Goal: Check status: Check status

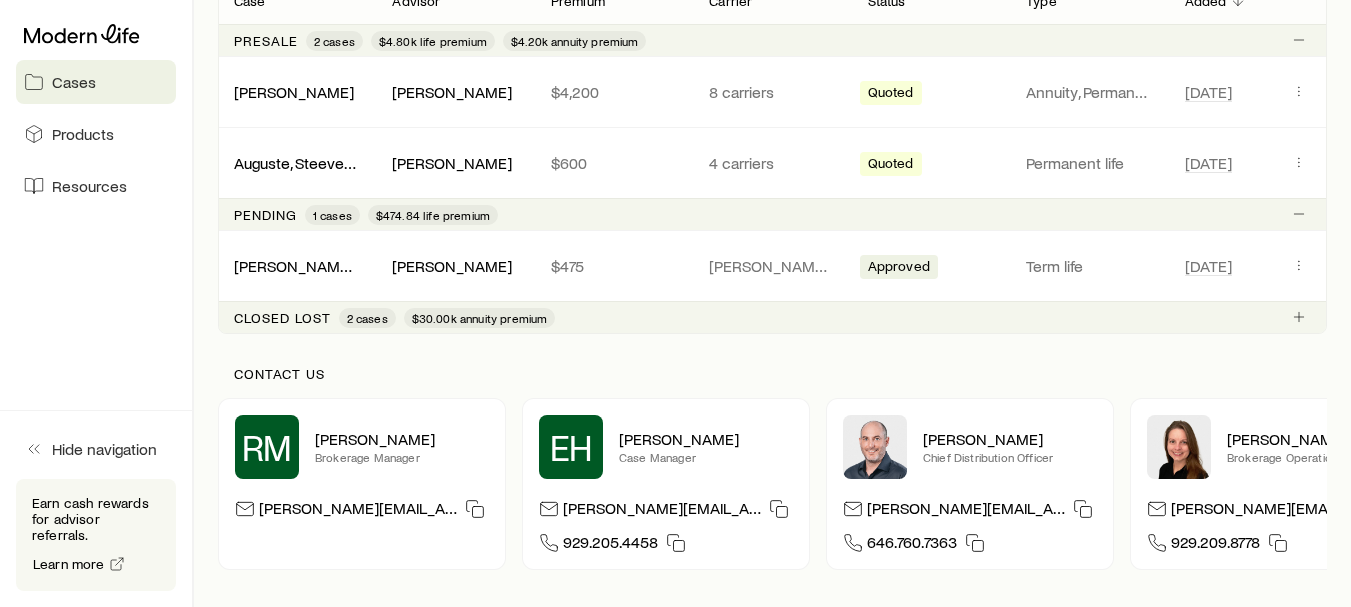
scroll to position [412, 0]
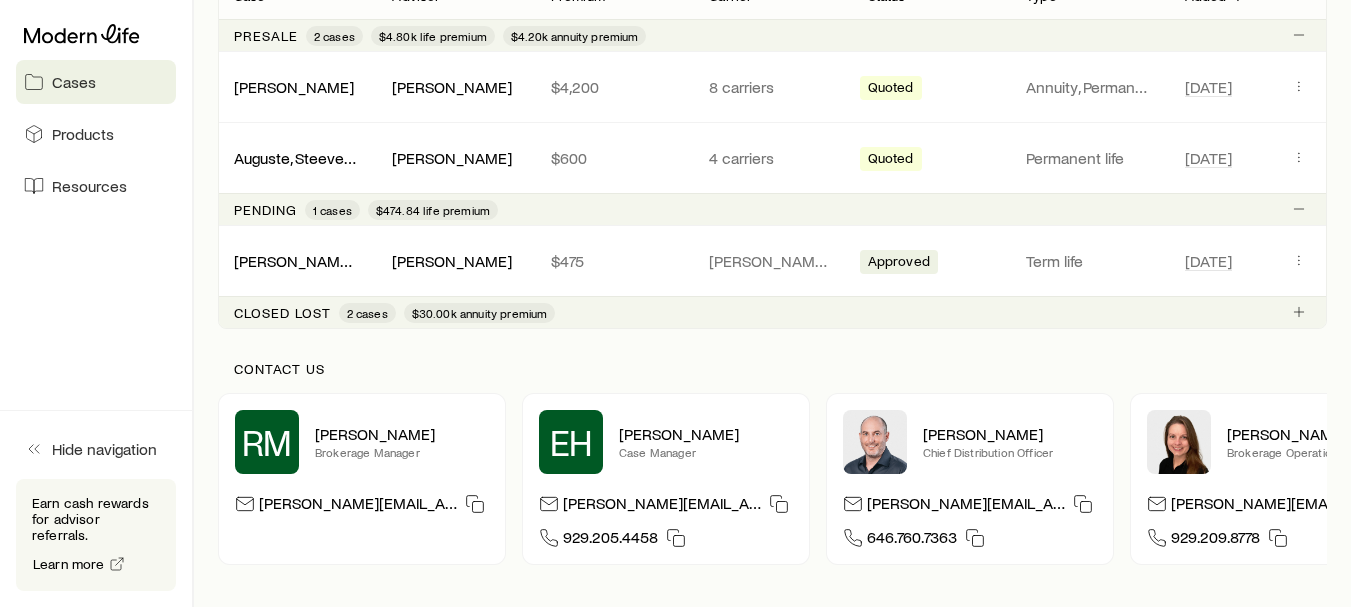
click at [347, 209] on span "1 cases" at bounding box center [332, 210] width 39 height 16
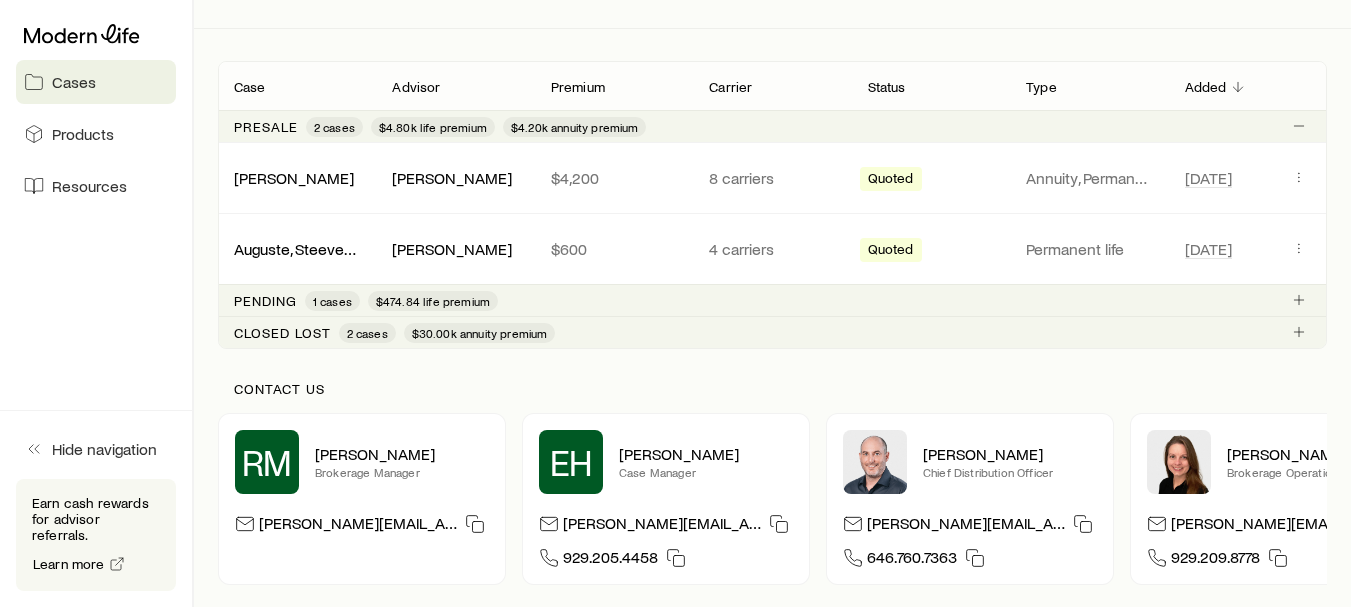
scroll to position [331, 0]
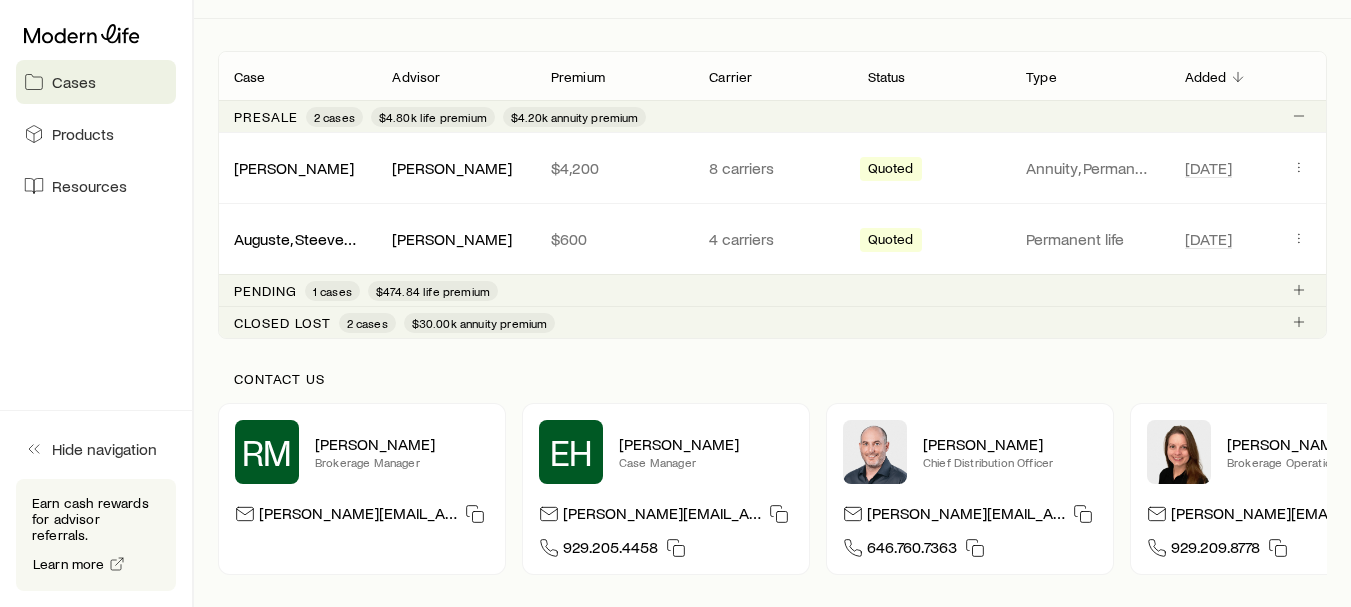
click at [423, 281] on span "$474.84 life premium" at bounding box center [433, 291] width 130 height 20
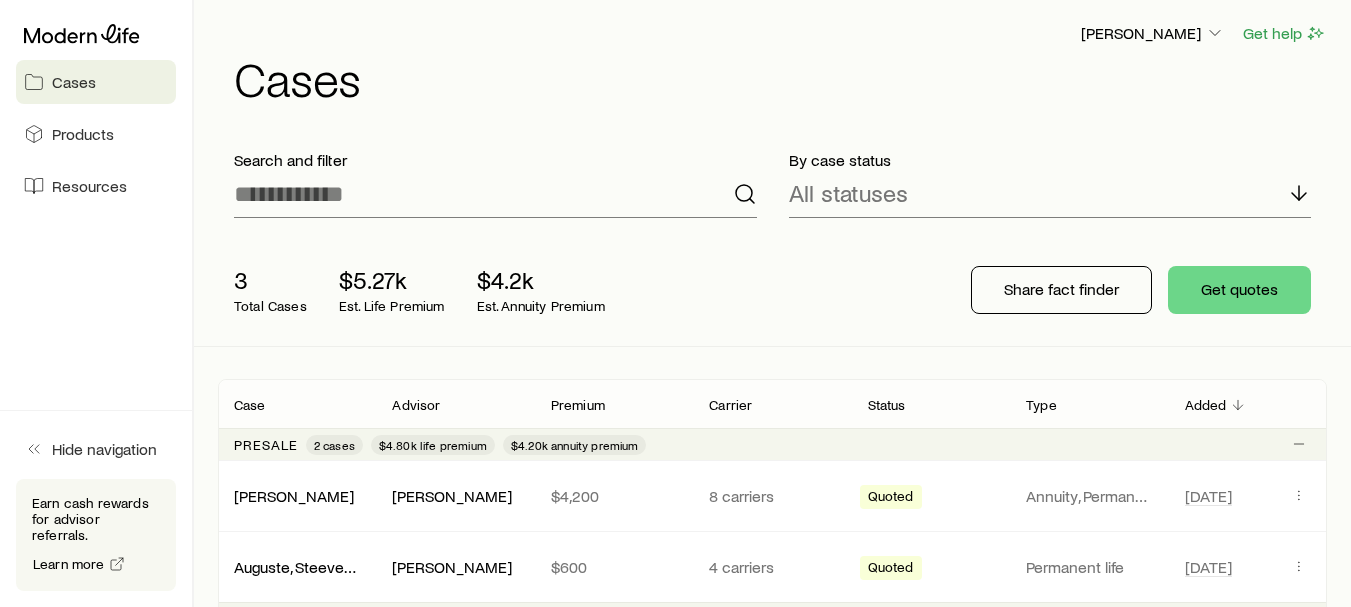
scroll to position [0, 0]
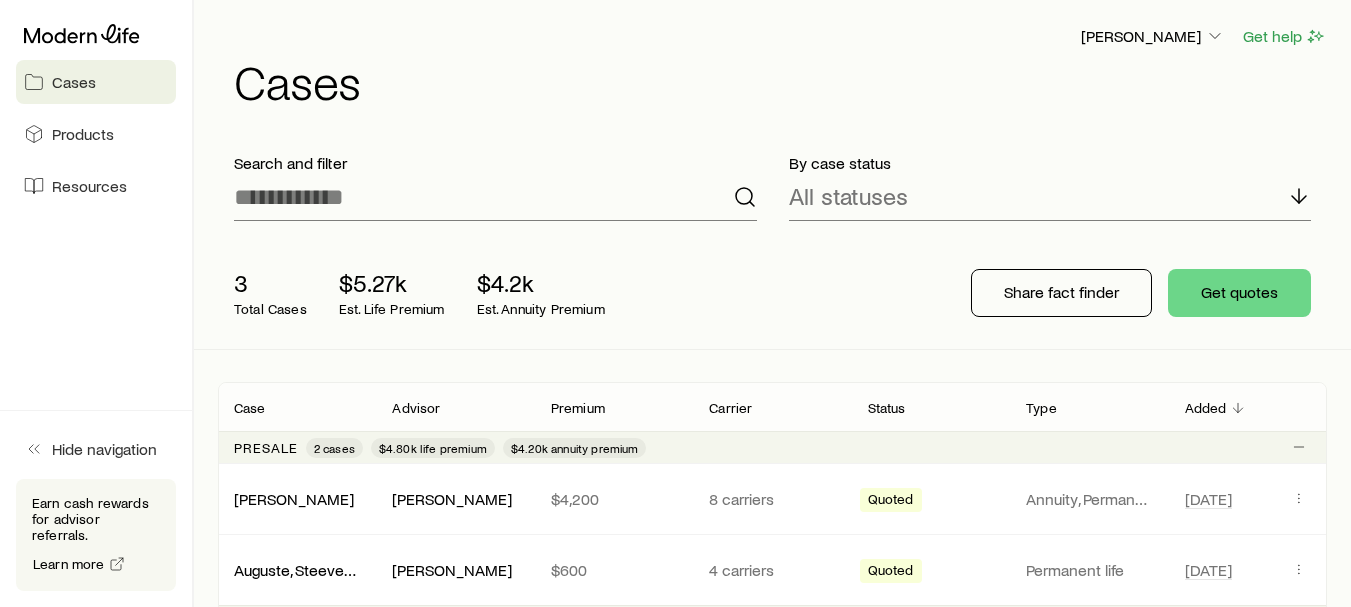
click at [72, 79] on span "Cases" at bounding box center [74, 82] width 44 height 20
click at [81, 80] on span "Cases" at bounding box center [74, 82] width 44 height 20
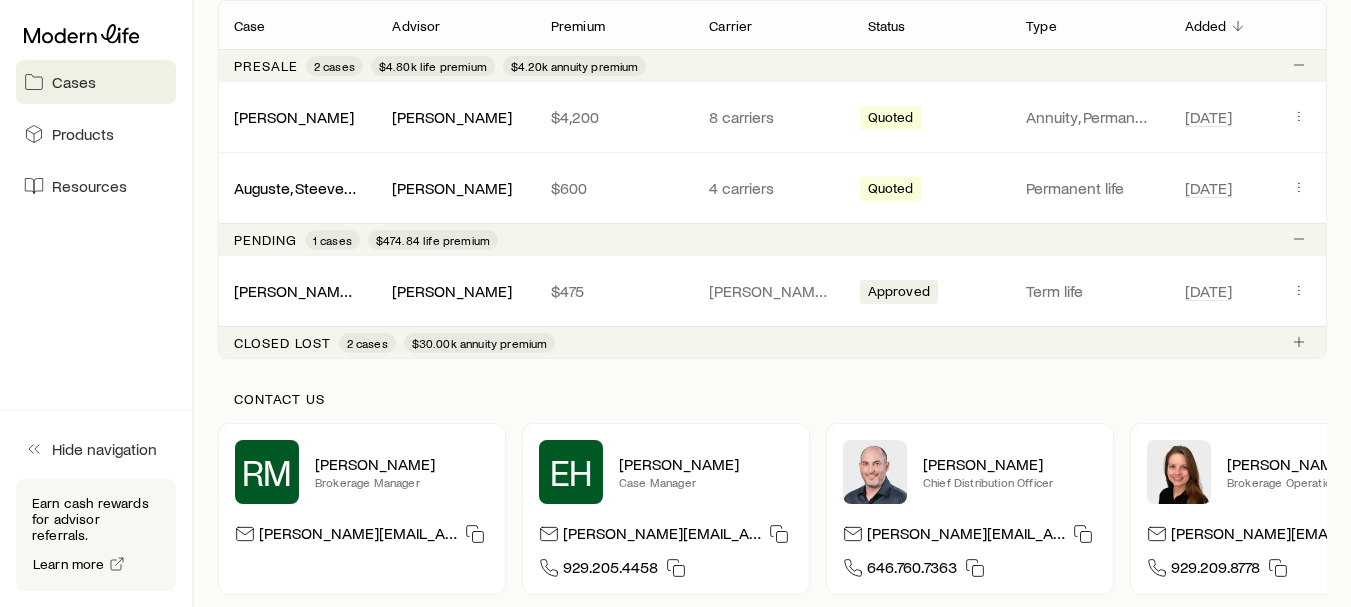
scroll to position [585, 0]
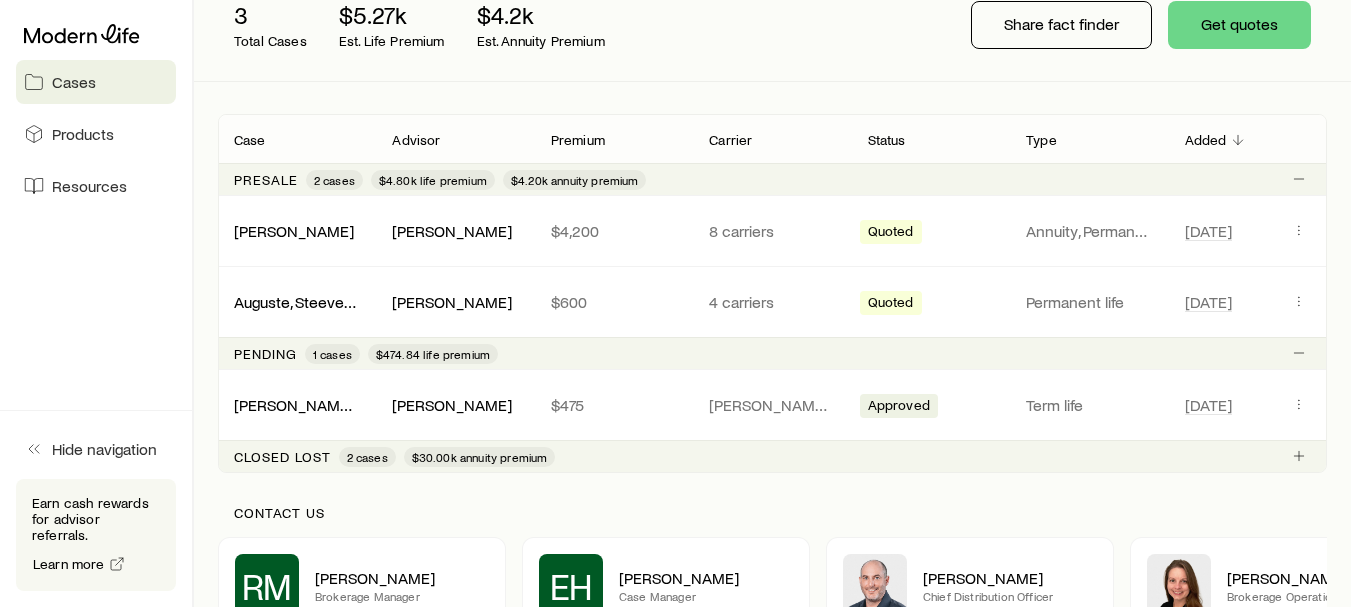
scroll to position [266, 0]
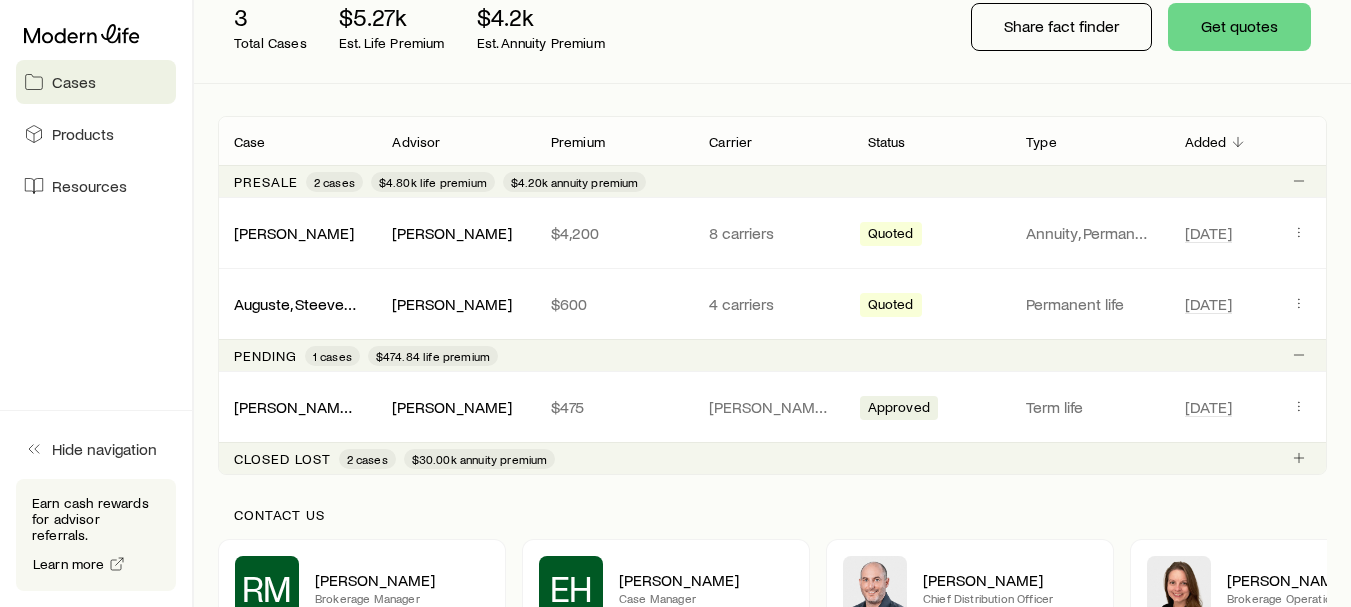
click at [433, 357] on span "$474.84 life premium" at bounding box center [433, 356] width 114 height 16
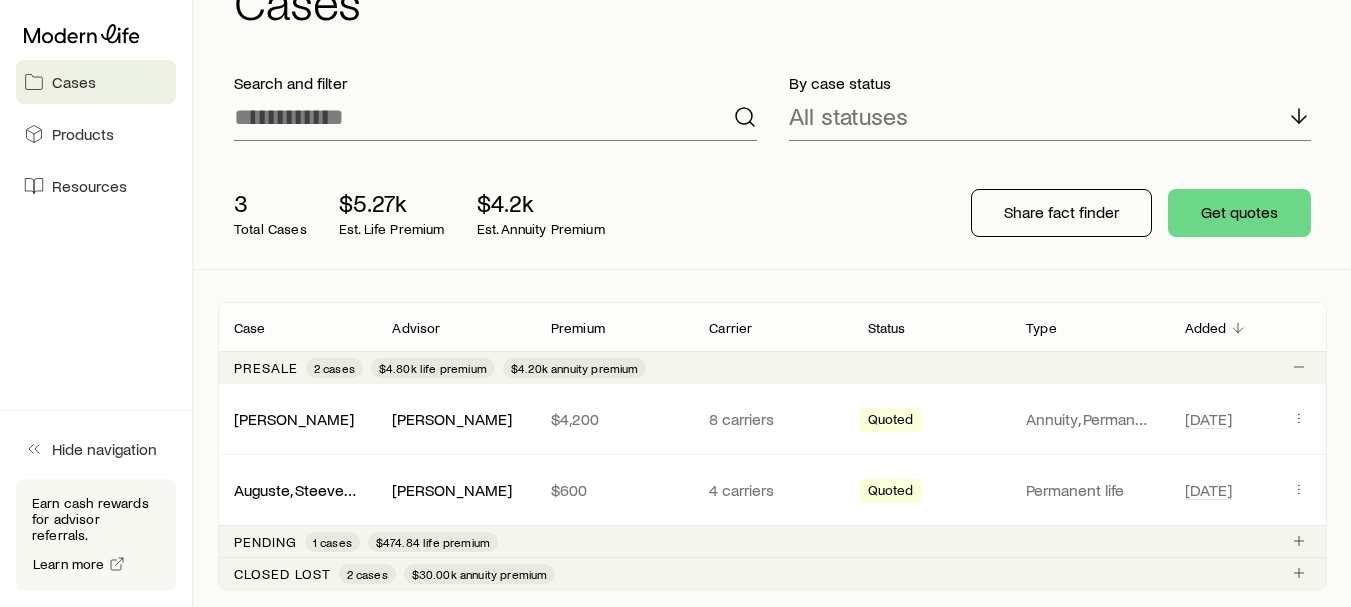
scroll to position [78, 0]
